Goal: Information Seeking & Learning: Find specific fact

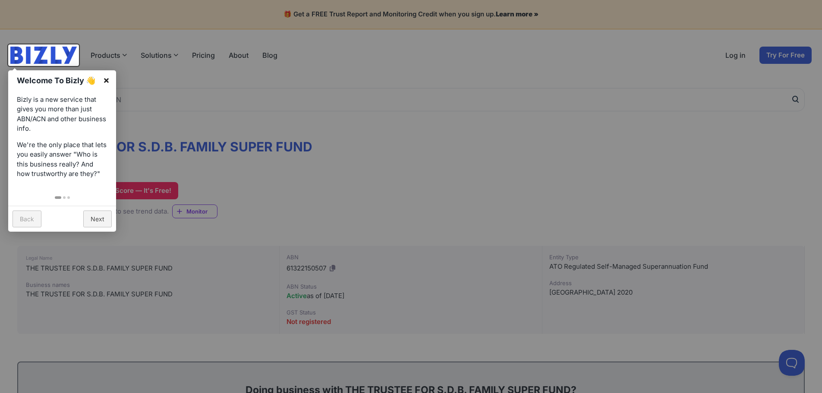
click at [107, 81] on link "×" at bounding box center [106, 79] width 19 height 19
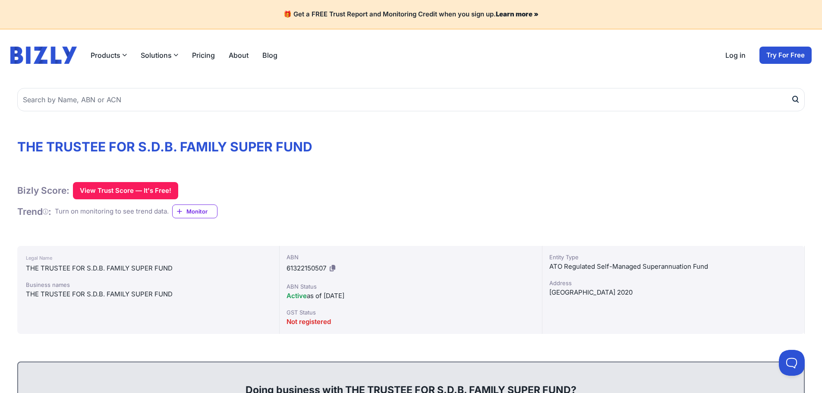
scroll to position [43, 0]
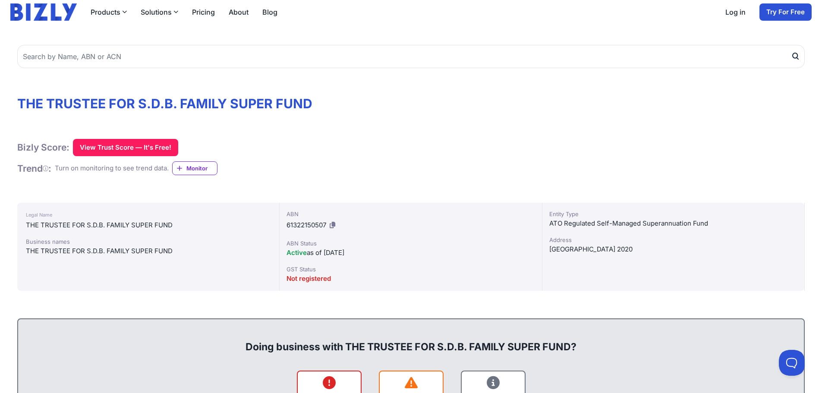
click at [136, 227] on div "THE TRUSTEE FOR S.D.B. FAMILY SUPER FUND" at bounding box center [148, 225] width 245 height 10
click at [144, 250] on div "THE TRUSTEE FOR S.D.B. FAMILY SUPER FUND" at bounding box center [148, 251] width 245 height 10
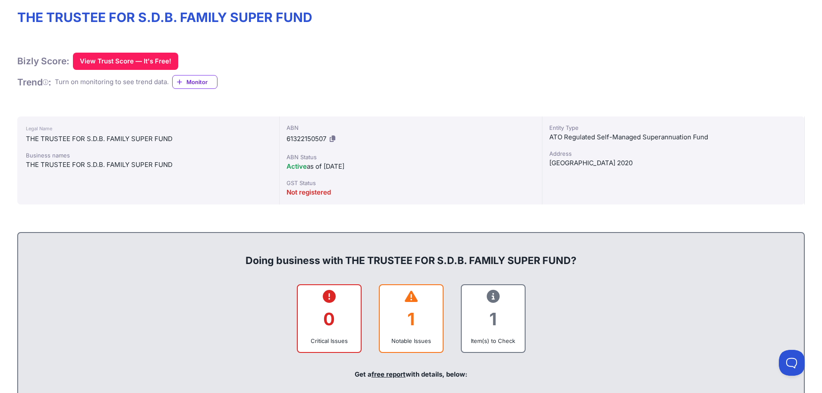
scroll to position [0, 0]
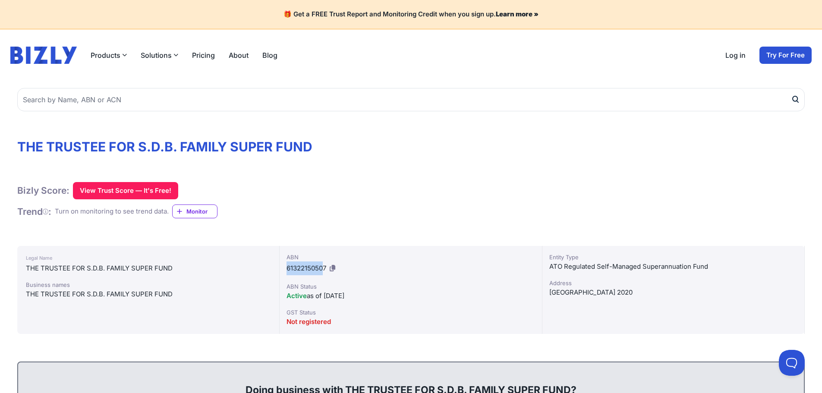
drag, startPoint x: 325, startPoint y: 267, endPoint x: 285, endPoint y: 266, distance: 39.8
click at [285, 266] on div "ABN 61322150507 ABN Status Active as of 19/08/2016 GST Status Not registered" at bounding box center [411, 290] width 262 height 88
click at [311, 269] on span "61322150507" at bounding box center [307, 268] width 40 height 8
drag, startPoint x: 327, startPoint y: 268, endPoint x: 274, endPoint y: 266, distance: 53.1
click at [274, 266] on div "Legal Name THE TRUSTEE FOR S.D.B. FAMILY SUPER FUND Business names THE TRUSTEE …" at bounding box center [411, 290] width 788 height 88
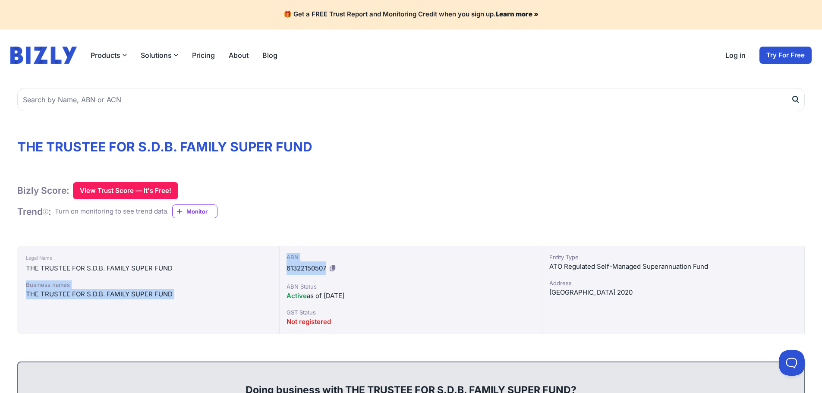
click at [286, 272] on div "ABN 61322150507 ABN Status Active as of 19/08/2016 GST Status Not registered" at bounding box center [411, 290] width 262 height 88
drag, startPoint x: 326, startPoint y: 268, endPoint x: 288, endPoint y: 267, distance: 38.0
click at [288, 267] on span "61322150507" at bounding box center [307, 268] width 40 height 8
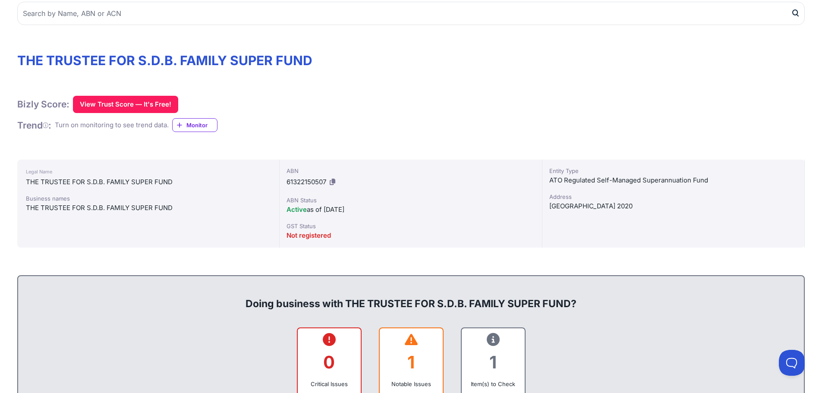
scroll to position [43, 0]
